Goal: Obtain resource: Obtain resource

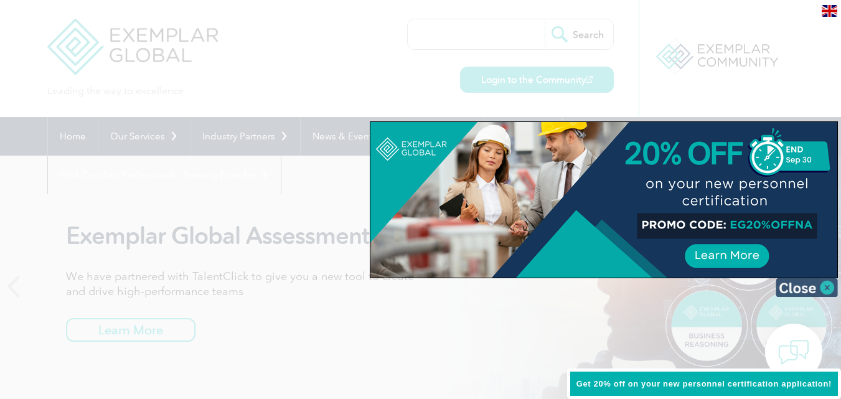
click at [829, 289] on img at bounding box center [807, 287] width 62 height 19
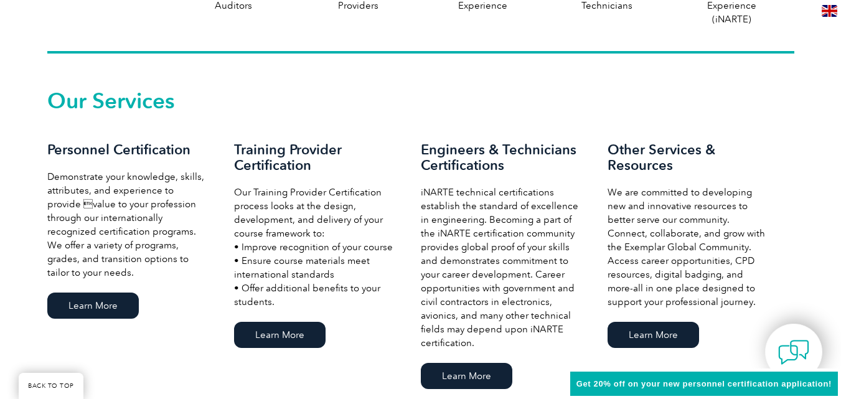
scroll to position [868, 0]
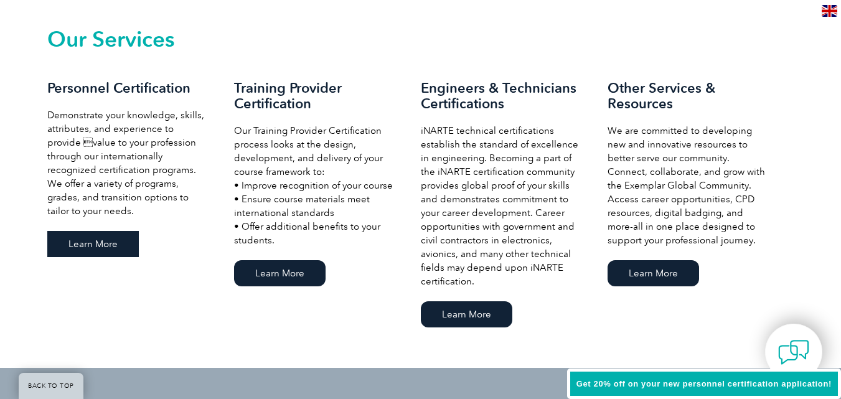
click at [85, 237] on link "Learn More" at bounding box center [93, 244] width 92 height 26
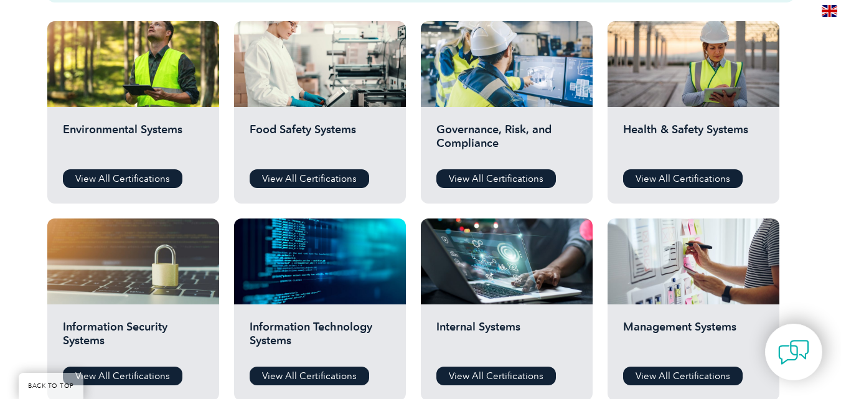
scroll to position [448, 0]
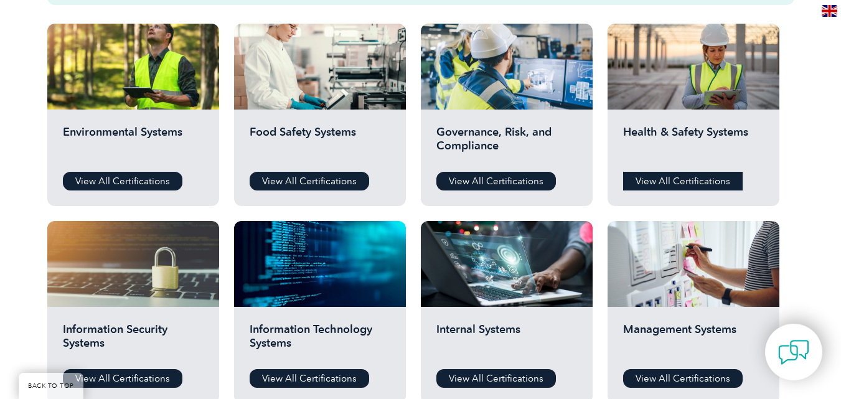
click at [687, 176] on link "View All Certifications" at bounding box center [683, 181] width 120 height 19
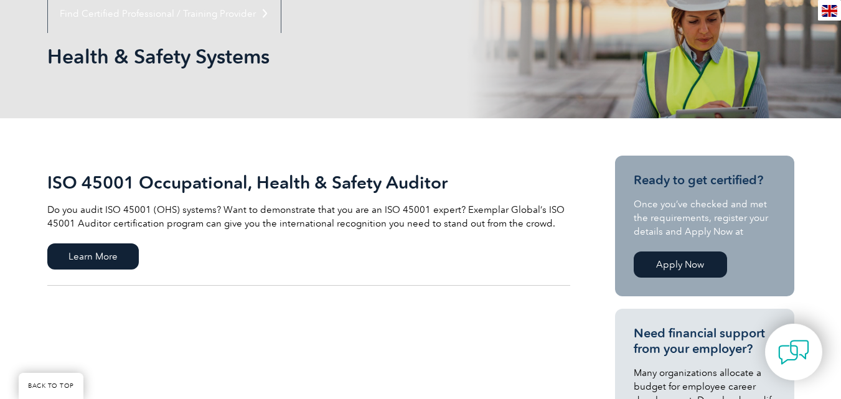
scroll to position [349, 0]
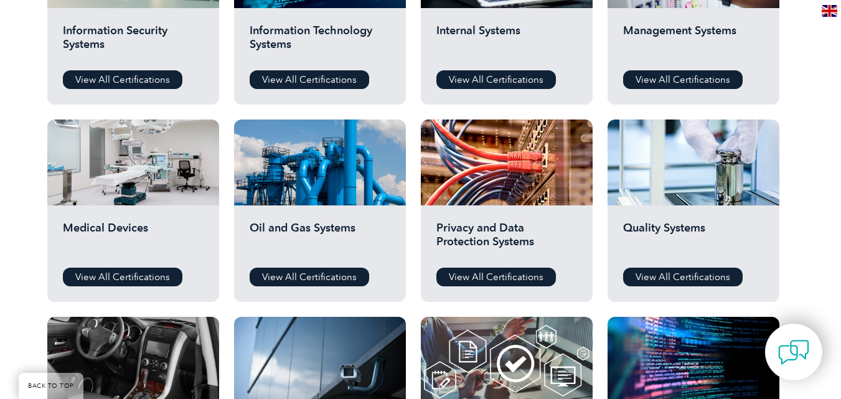
scroll to position [772, 0]
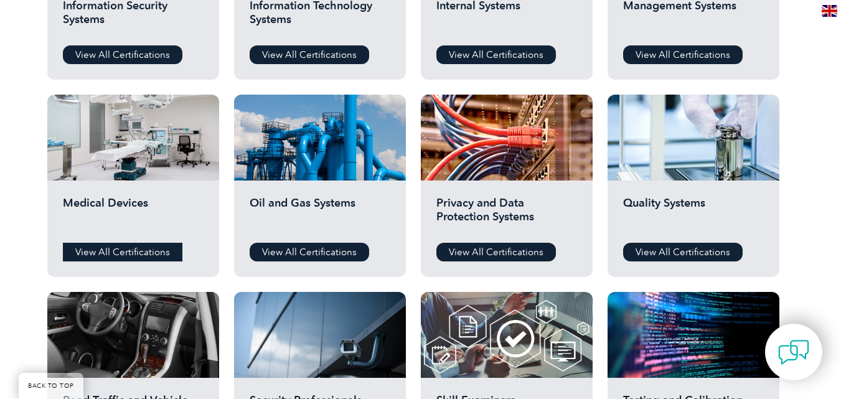
click at [133, 244] on link "View All Certifications" at bounding box center [123, 252] width 120 height 19
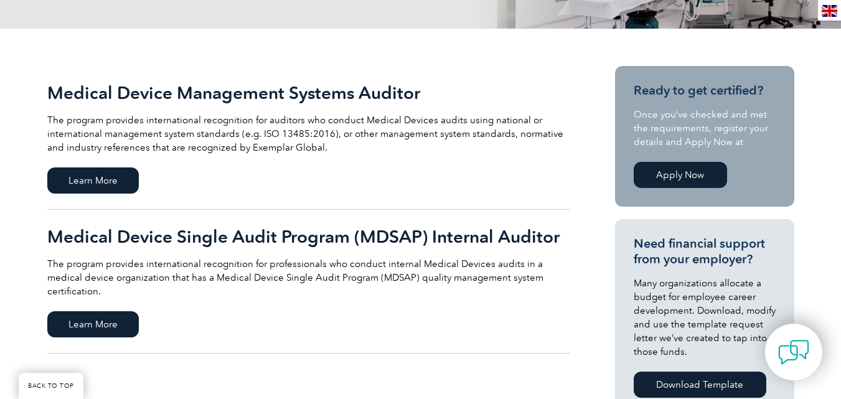
scroll to position [274, 0]
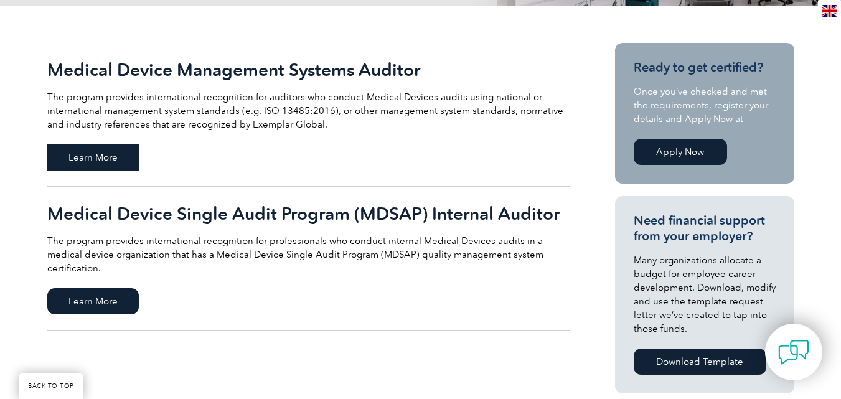
click at [77, 159] on span "Learn More" at bounding box center [93, 157] width 92 height 26
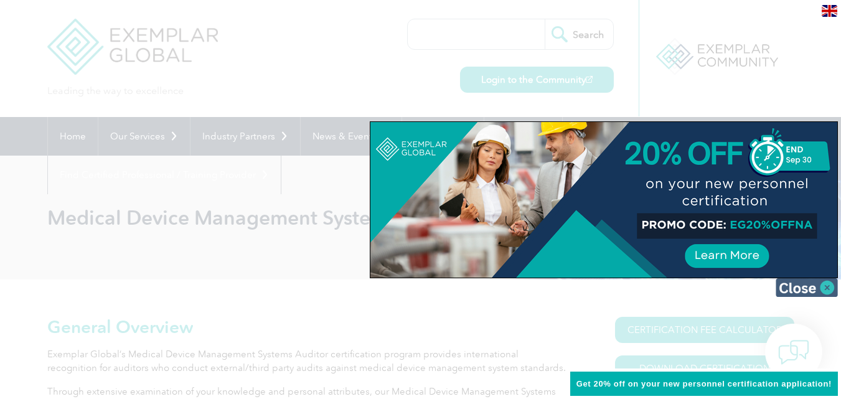
click at [812, 283] on img at bounding box center [807, 287] width 62 height 19
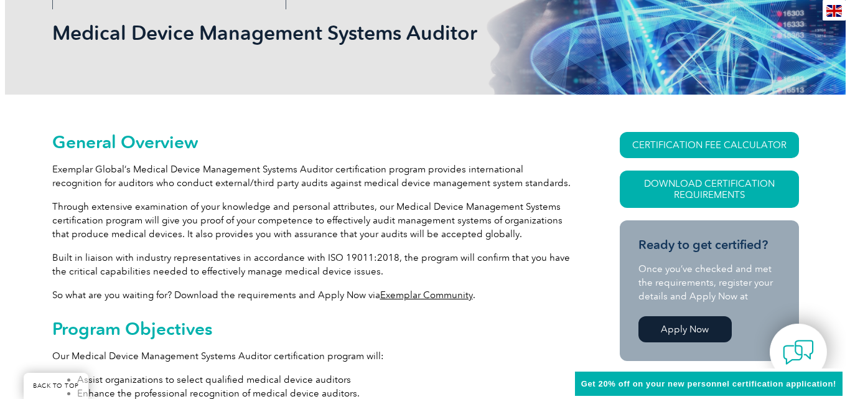
scroll to position [157, 0]
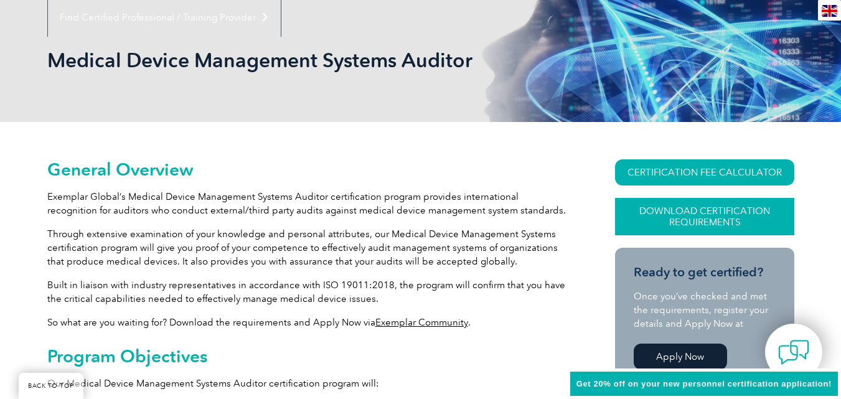
click at [723, 218] on link "Download Certification Requirements" at bounding box center [704, 216] width 179 height 37
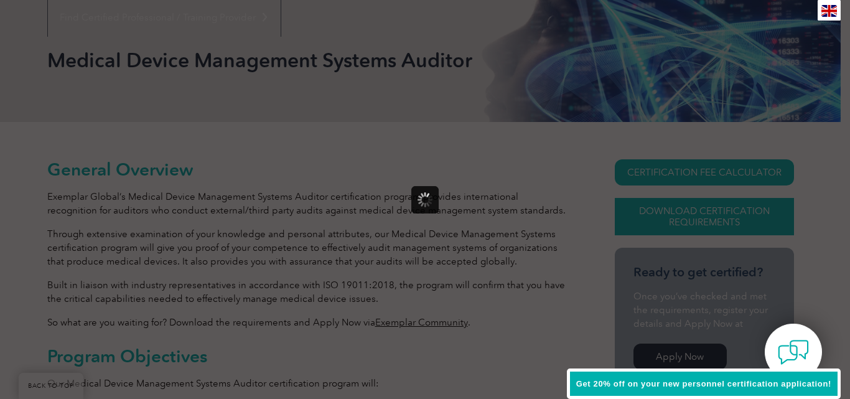
scroll to position [0, 0]
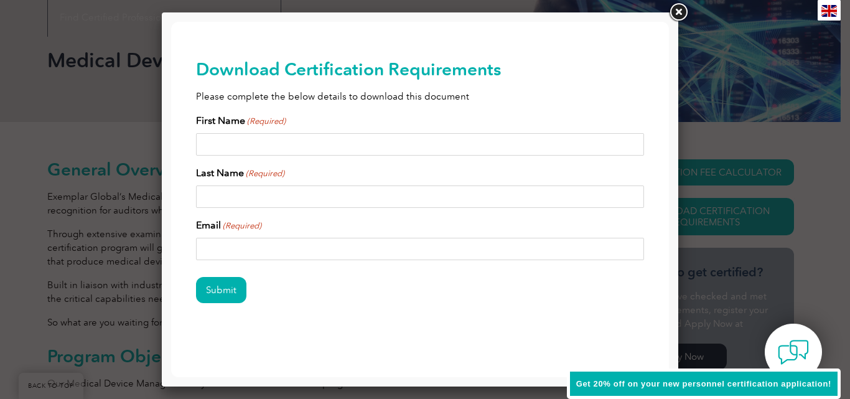
click at [267, 135] on input "First Name (Required)" at bounding box center [420, 144] width 448 height 22
type input "Nicolas"
type input "Crisppin"
click at [278, 251] on input "Email (Required)" at bounding box center [420, 249] width 448 height 22
type input "s"
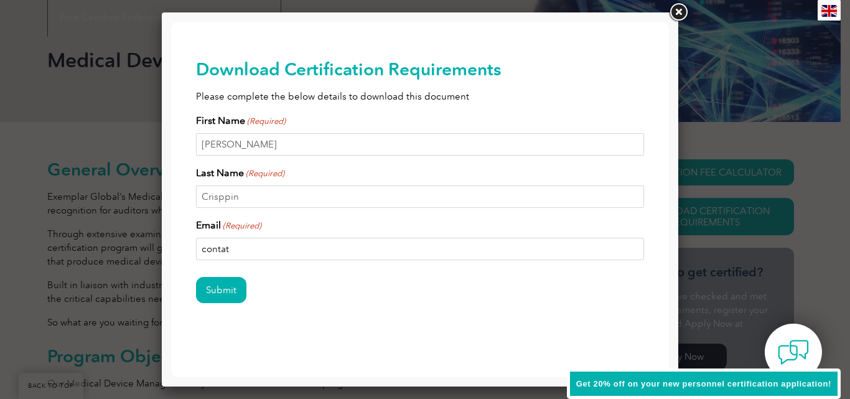
click at [278, 251] on input "contat" at bounding box center [420, 249] width 448 height 22
type input "contato@hscglobalgriup.com"
click at [217, 290] on input "Submit" at bounding box center [221, 290] width 50 height 26
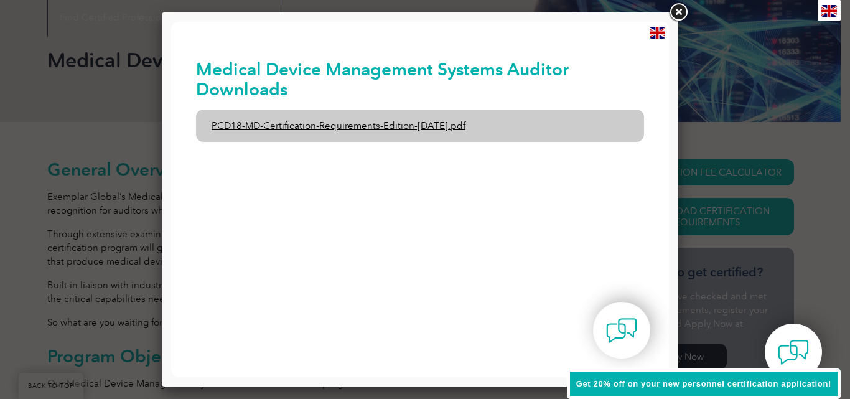
click at [346, 121] on link "PCD18-MD-Certification-Requirements-Edition-1-June-2020.pdf" at bounding box center [420, 126] width 448 height 32
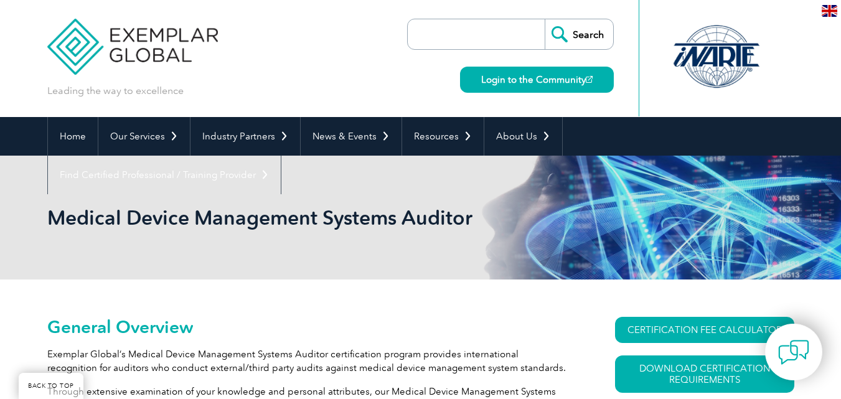
scroll to position [157, 0]
